Goal: Task Accomplishment & Management: Manage account settings

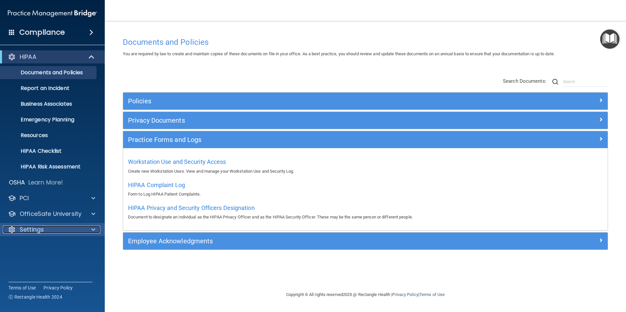
click at [70, 220] on div "Settings" at bounding box center [43, 230] width 81 height 8
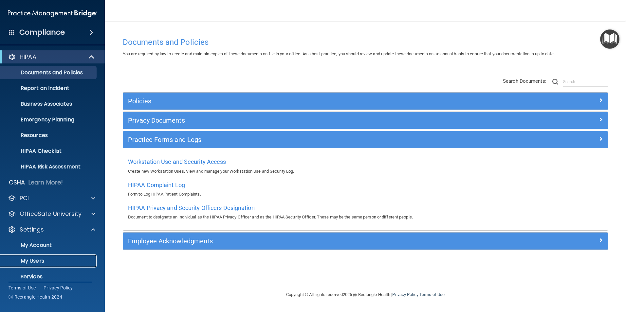
click at [61, 220] on p "My Users" at bounding box center [48, 261] width 89 height 7
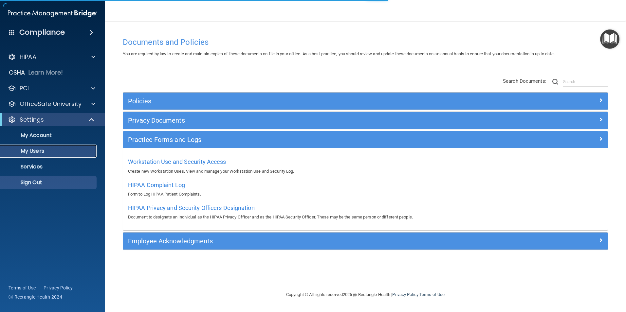
select select "20"
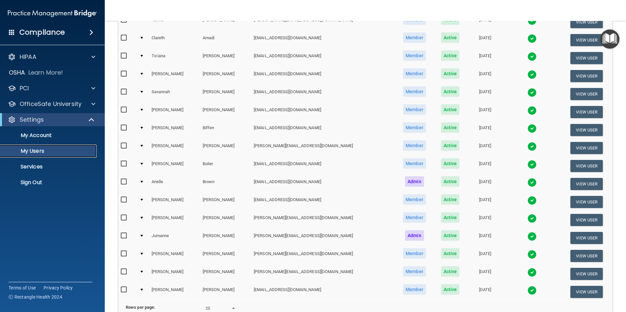
scroll to position [229, 0]
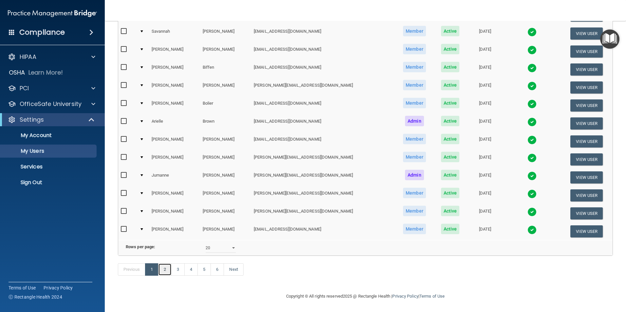
click at [168, 220] on link "2" at bounding box center [164, 269] width 13 height 12
select select "20"
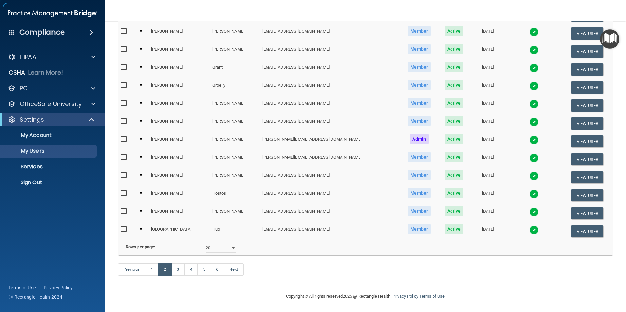
scroll to position [229, 0]
click at [179, 220] on link "3" at bounding box center [177, 269] width 13 height 12
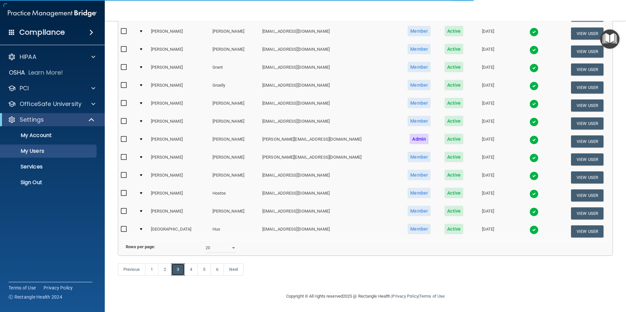
scroll to position [33, 0]
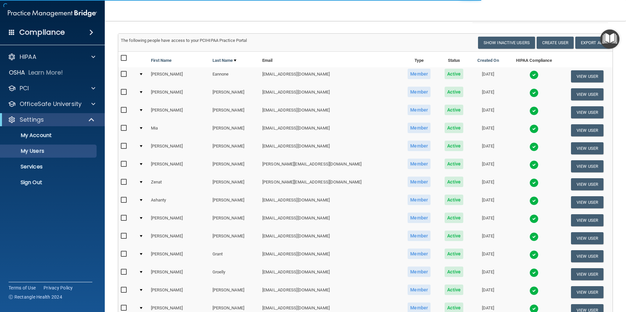
select select "20"
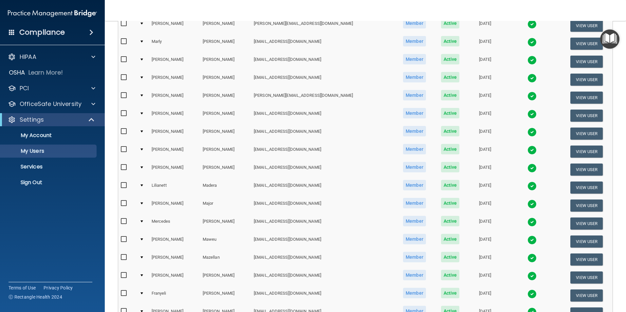
scroll to position [229, 0]
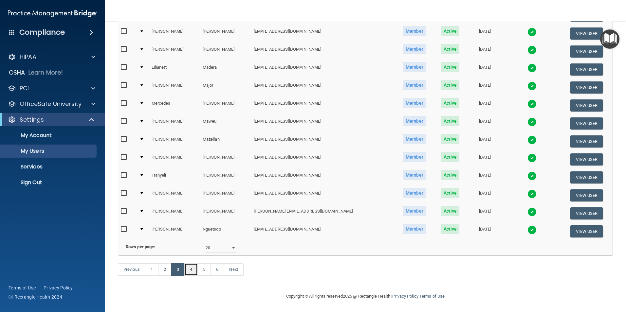
click at [190, 220] on link "4" at bounding box center [190, 269] width 13 height 12
select select "20"
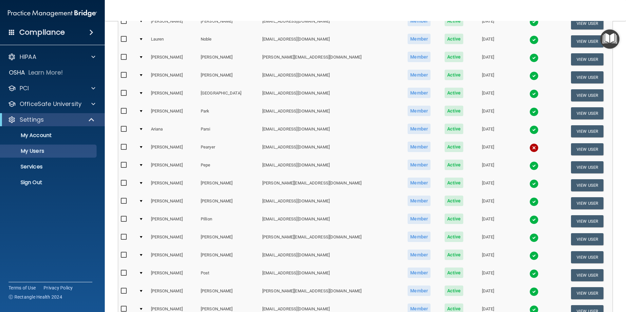
scroll to position [229, 0]
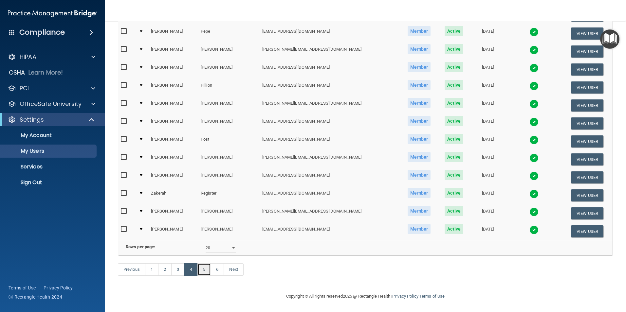
click at [208, 220] on link "5" at bounding box center [203, 269] width 13 height 12
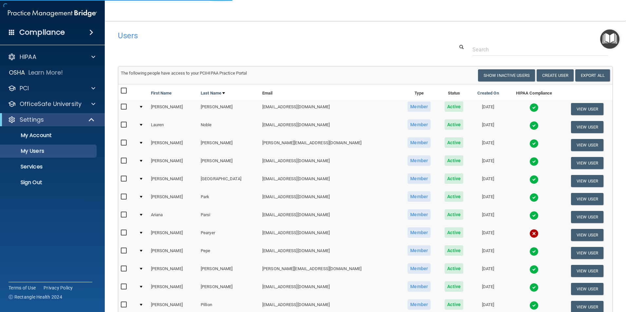
select select "20"
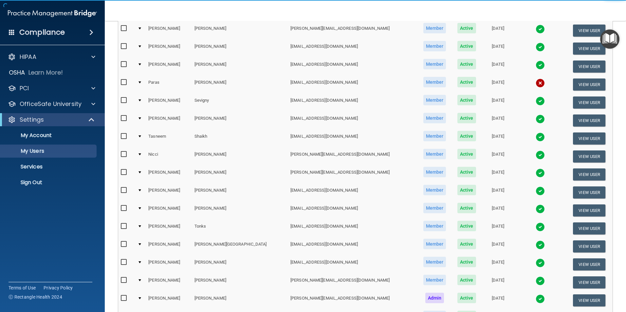
scroll to position [229, 0]
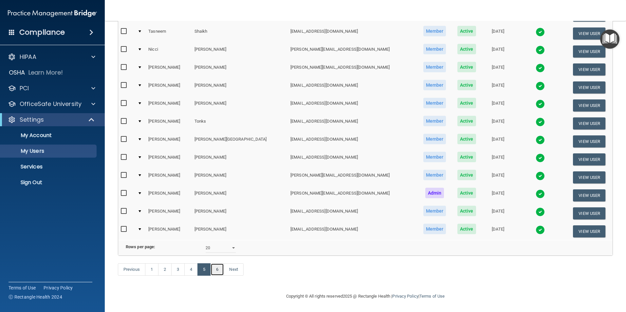
click at [219, 220] on link "6" at bounding box center [216, 269] width 13 height 12
select select "20"
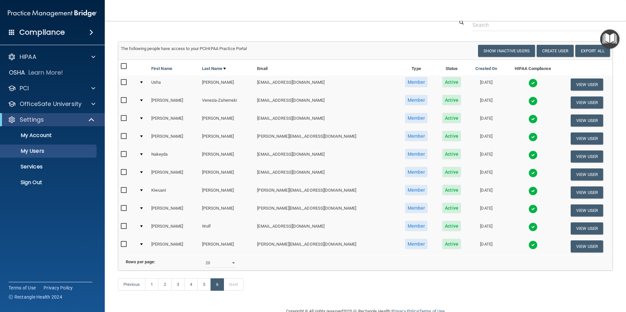
scroll to position [49, 0]
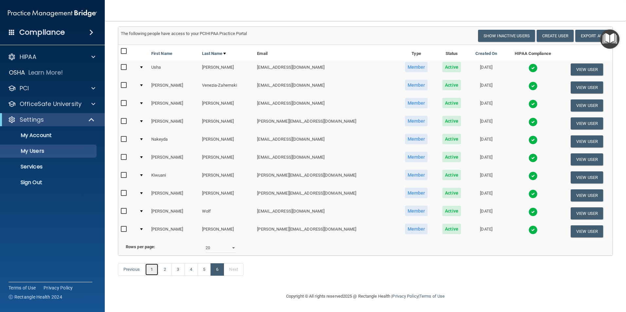
click at [155, 220] on link "1" at bounding box center [151, 269] width 13 height 12
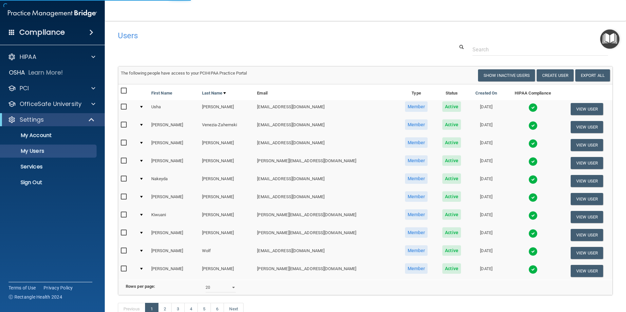
select select "20"
